Goal: Find specific page/section: Find specific page/section

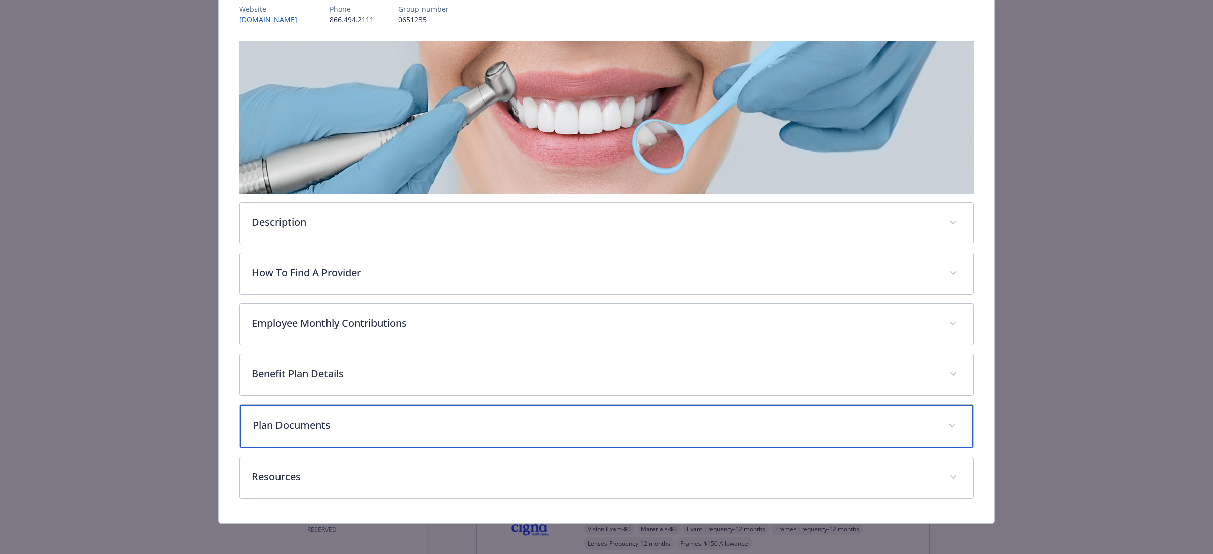
scroll to position [130, 0]
